Goal: Contribute content: Add original content to the website for others to see

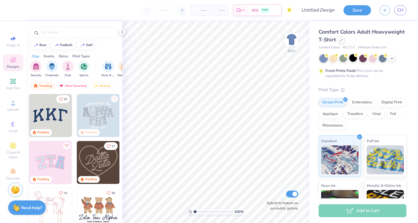
click at [352, 57] on div at bounding box center [353, 58] width 8 height 8
click at [59, 32] on input "text" at bounding box center [77, 33] width 74 height 6
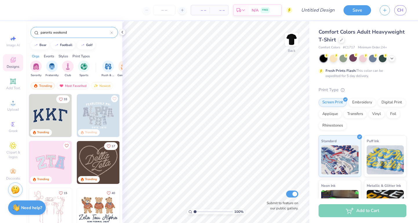
type input "parents weekend"
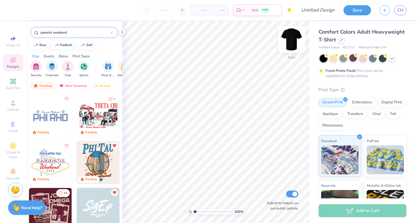
click at [293, 37] on img at bounding box center [291, 39] width 23 height 23
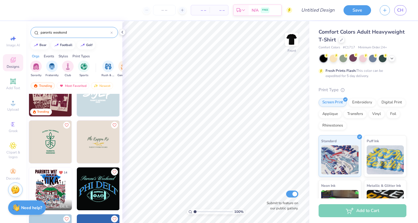
scroll to position [134, 0]
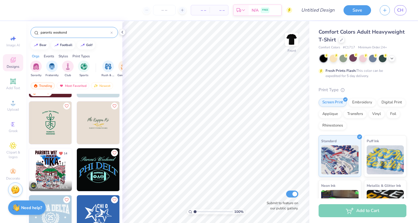
click at [63, 168] on img at bounding box center [50, 169] width 43 height 43
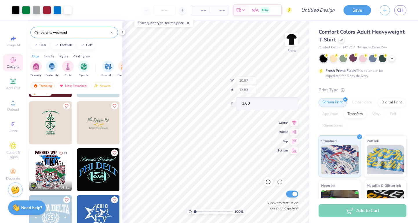
type input "1.67"
type input "2.53"
type input "5.68"
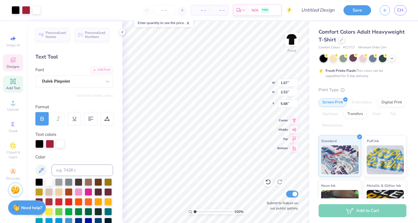
type input "1.94"
type input "3.07"
type input "5.49"
type textarea "F"
type textarea "P"
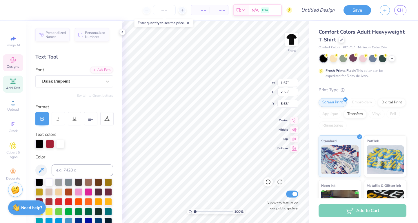
type textarea "F"
type input "0.61"
type input "0.63"
type input "6.67"
type input "1.64"
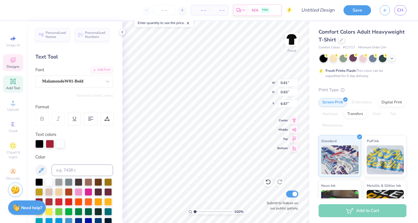
type input "2.45"
type input "5.73"
type input "0.61"
type input "0.63"
type input "6.67"
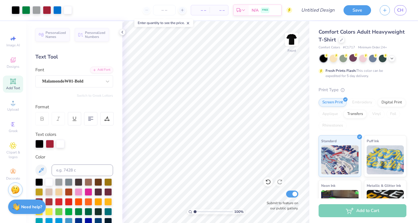
click at [23, 207] on strong "Need help?" at bounding box center [31, 207] width 21 height 6
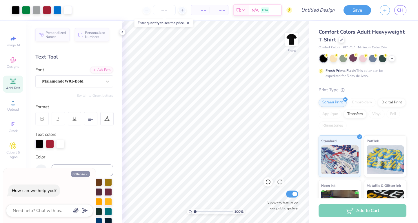
click at [76, 174] on button "Collapse" at bounding box center [80, 174] width 19 height 6
type textarea "x"
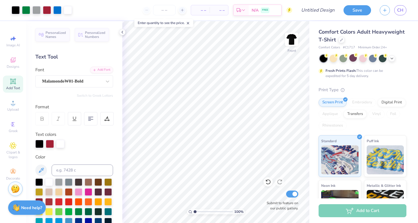
click at [16, 191] on img at bounding box center [15, 189] width 9 height 9
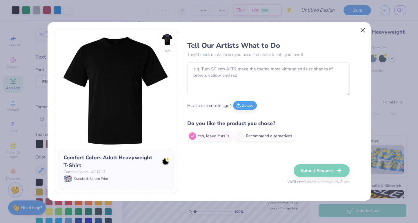
click at [364, 30] on button "Close" at bounding box center [362, 30] width 11 height 11
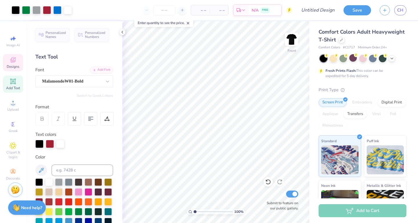
click at [15, 63] on div "Designs" at bounding box center [13, 62] width 20 height 17
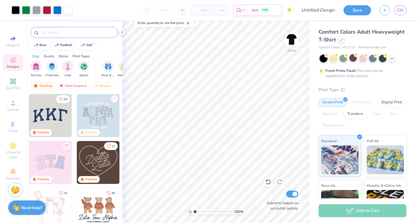
click at [66, 34] on input "text" at bounding box center [77, 33] width 74 height 6
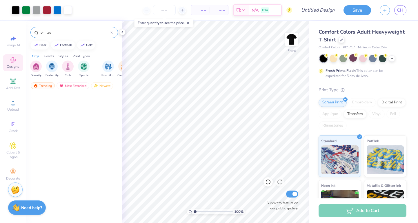
scroll to position [0, 0]
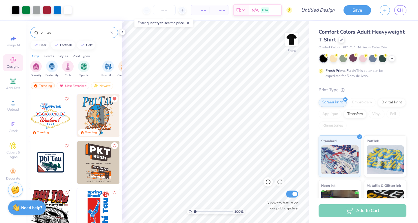
drag, startPoint x: 56, startPoint y: 32, endPoint x: 31, endPoint y: 32, distance: 25.5
click at [31, 32] on div "phi tau" at bounding box center [74, 32] width 88 height 11
type input "parents weekend"
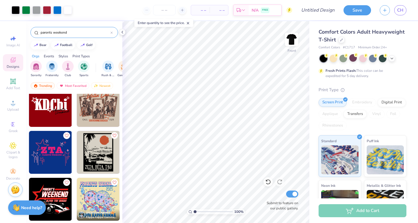
scroll to position [383, 0]
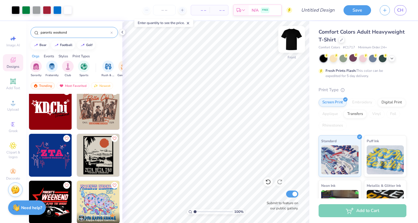
click at [292, 39] on img at bounding box center [291, 39] width 23 height 23
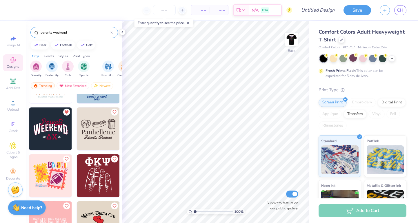
scroll to position [1064, 0]
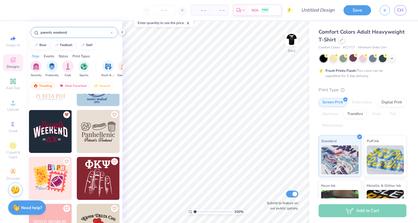
click at [57, 132] on img at bounding box center [50, 131] width 43 height 43
type input "3.53"
type input "2.17"
type input "6.65"
type input "2.76"
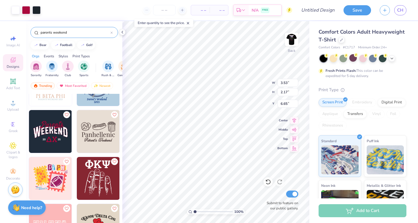
type input "1.70"
type input "3.46"
type input "3.18"
type input "1.95"
type input "3.47"
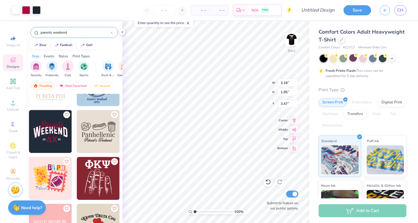
type input "4.00"
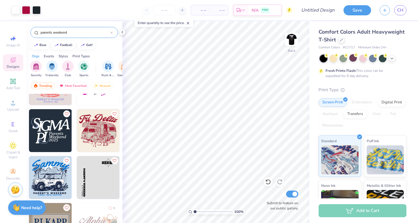
scroll to position [1725, 0]
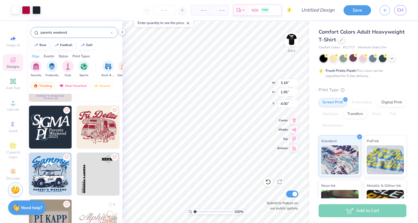
type input "3.51"
type input "2.16"
type input "4.05"
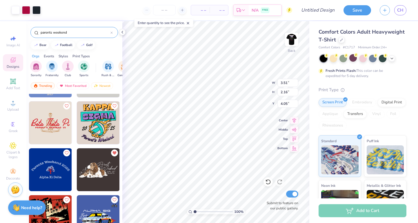
scroll to position [1929, 0]
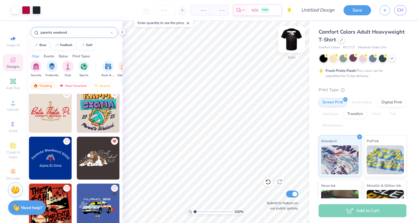
click at [289, 42] on img at bounding box center [291, 39] width 23 height 23
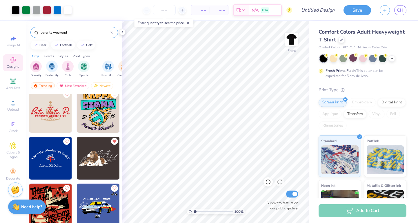
click at [28, 203] on div "Need help? Chat with us." at bounding box center [27, 207] width 38 height 14
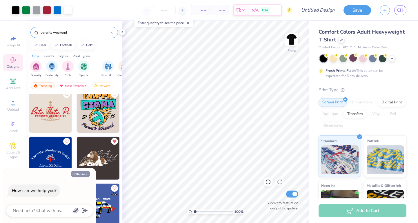
click at [83, 176] on button "Collapse" at bounding box center [80, 174] width 19 height 6
type textarea "x"
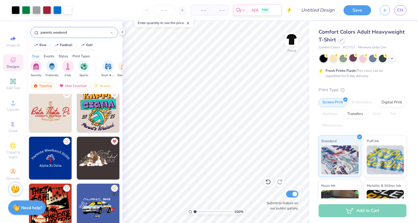
click at [13, 193] on img at bounding box center [15, 189] width 9 height 9
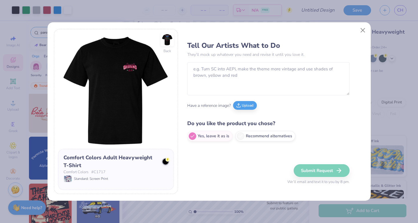
click at [15, 188] on div "Back Comfort Colors Adult Heavyweight T-Shirt Comfort Colors # C1717 Standard: …" at bounding box center [209, 111] width 418 height 223
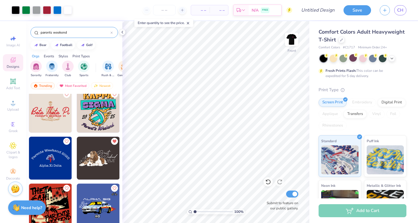
click at [17, 190] on img at bounding box center [15, 189] width 9 height 9
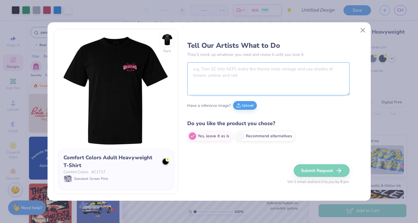
click at [227, 82] on textarea at bounding box center [268, 78] width 162 height 33
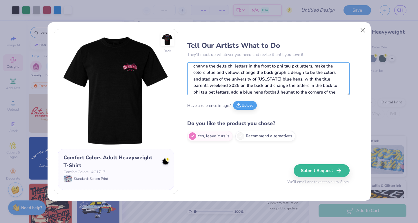
scroll to position [9, 0]
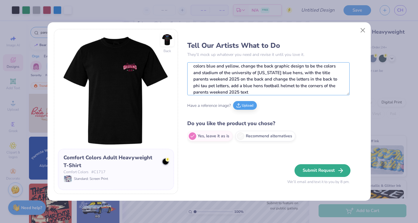
type textarea "change the delta chi letters in the front to phi tau pkt letters, make the colo…"
click at [313, 173] on button "Submit Request" at bounding box center [322, 170] width 56 height 13
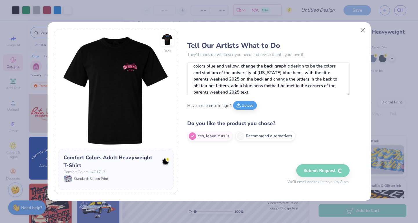
click at [316, 170] on div "Submit Request We’ll email and text it to you by 8 pm." at bounding box center [318, 174] width 62 height 21
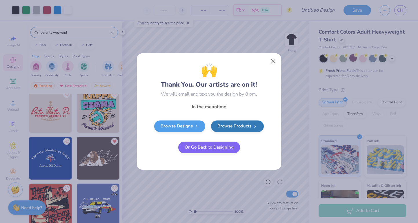
scroll to position [0, 0]
click at [272, 63] on button "Close" at bounding box center [273, 61] width 11 height 11
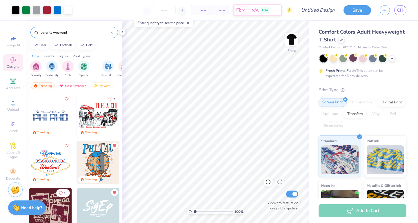
click at [74, 0] on div "Art colors – – Per Item – – Total Est. Delivery N/A FREE Design Title Save CH" at bounding box center [209, 10] width 418 height 20
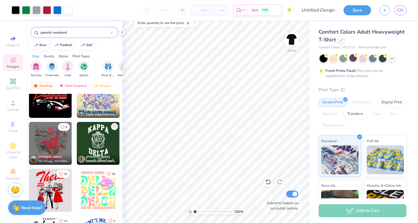
scroll to position [460, 0]
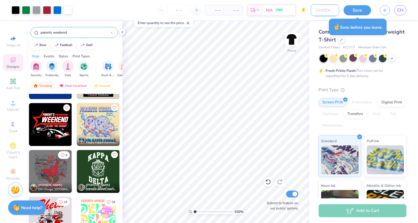
click at [317, 12] on input "Design Title" at bounding box center [325, 10] width 28 height 12
type input "parents weekend"
click at [355, 11] on button "Save" at bounding box center [357, 9] width 28 height 10
